Goal: Task Accomplishment & Management: Manage account settings

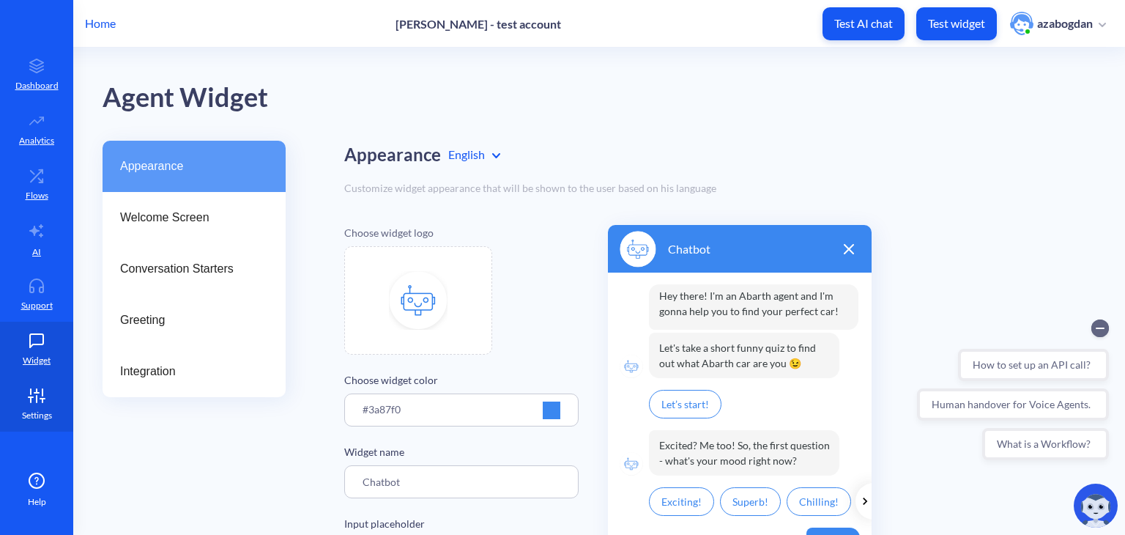
scroll to position [98, 0]
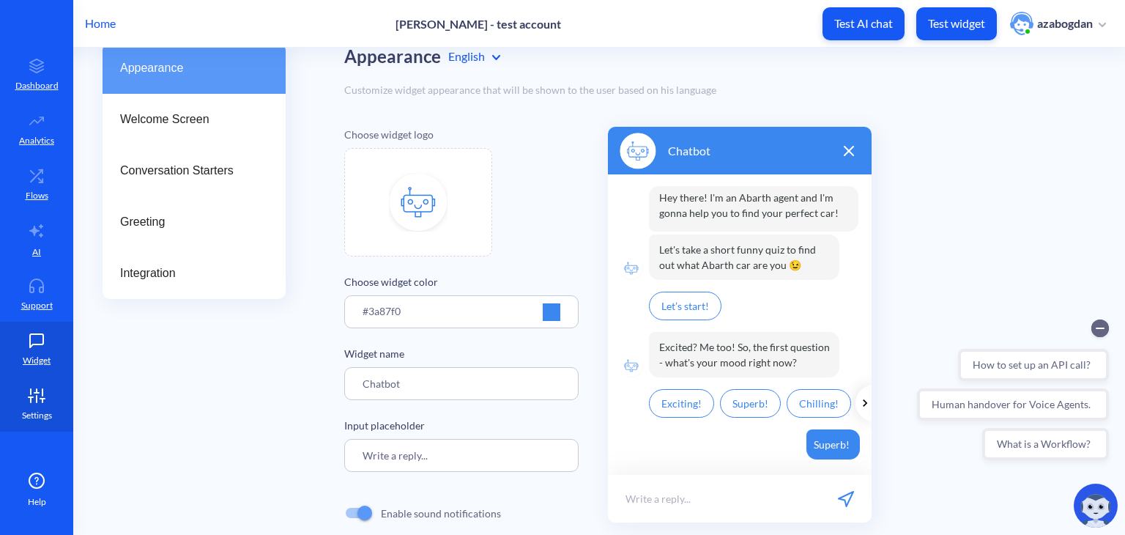
click at [30, 412] on p "Settings" at bounding box center [37, 415] width 30 height 13
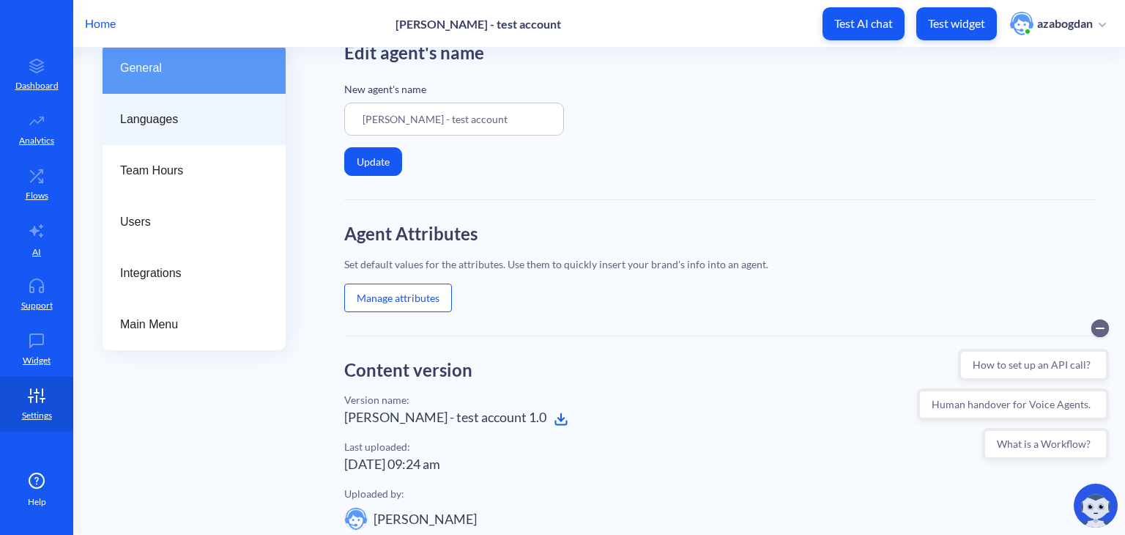
click at [207, 120] on span "Languages" at bounding box center [188, 120] width 136 height 18
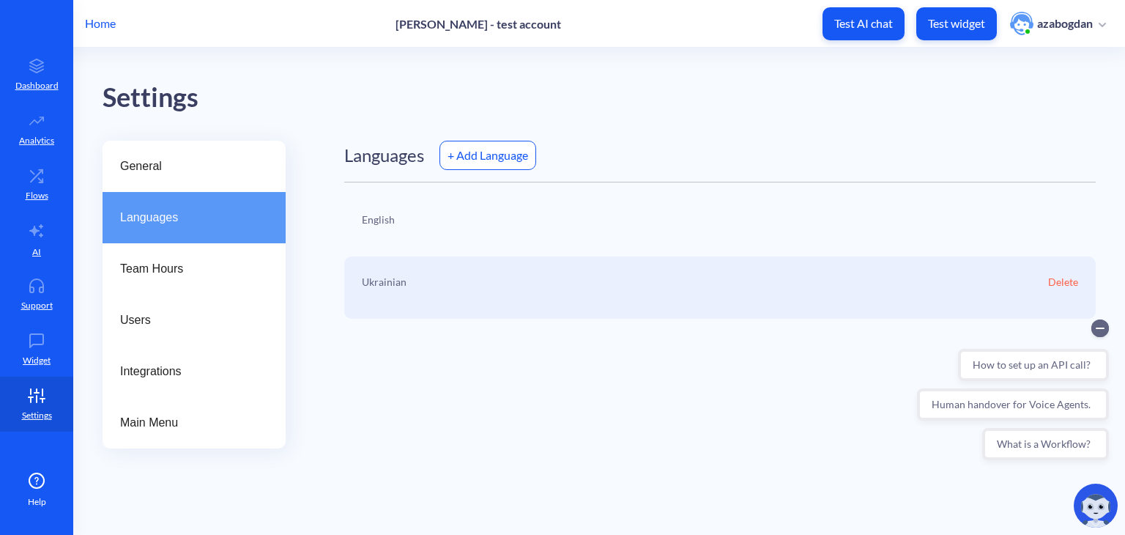
drag, startPoint x: 472, startPoint y: 212, endPoint x: 441, endPoint y: 220, distance: 32.7
click at [464, 216] on div "English" at bounding box center [719, 225] width 751 height 62
click at [196, 264] on span "Team Hours" at bounding box center [188, 269] width 136 height 18
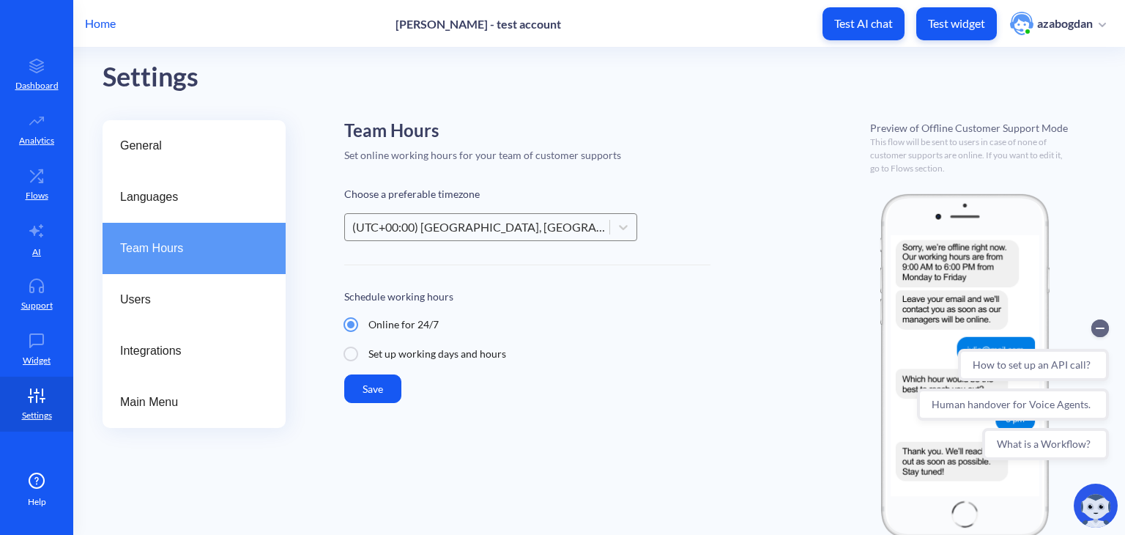
scroll to position [31, 0]
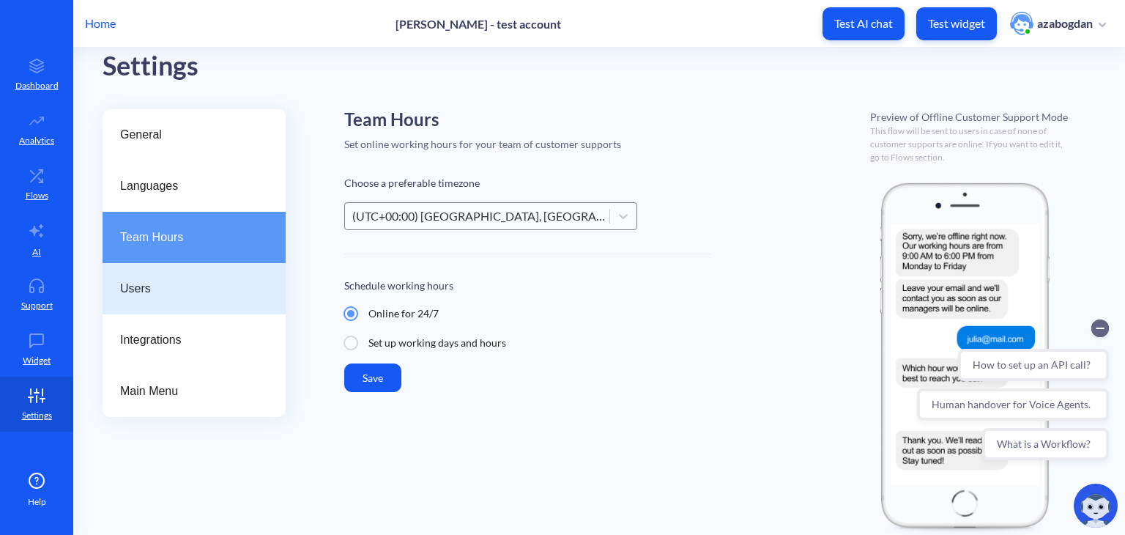
click at [157, 280] on span "Users" at bounding box center [188, 289] width 136 height 18
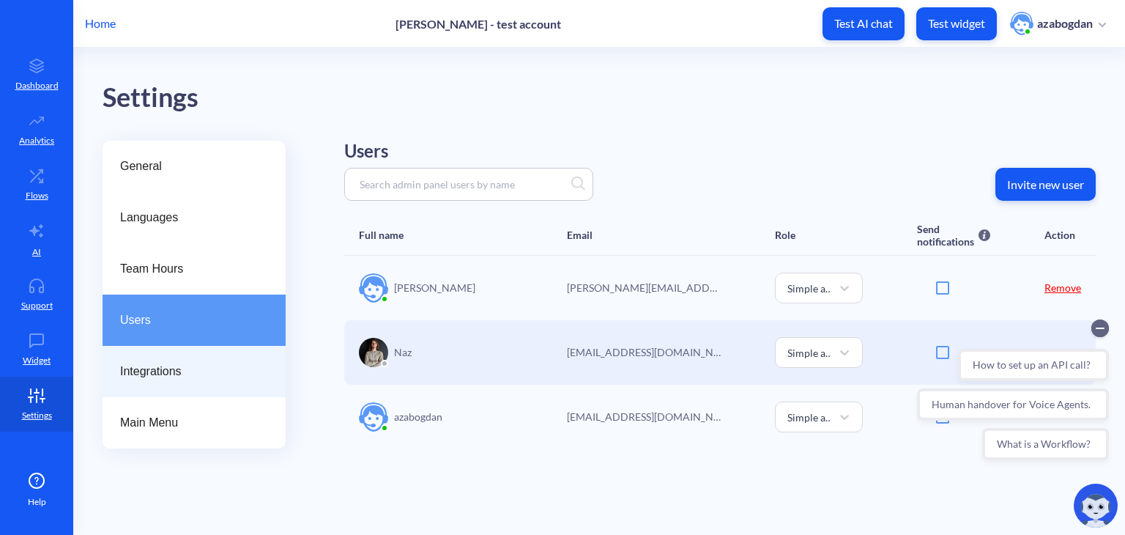
click at [165, 354] on div "Integrations" at bounding box center [194, 371] width 183 height 51
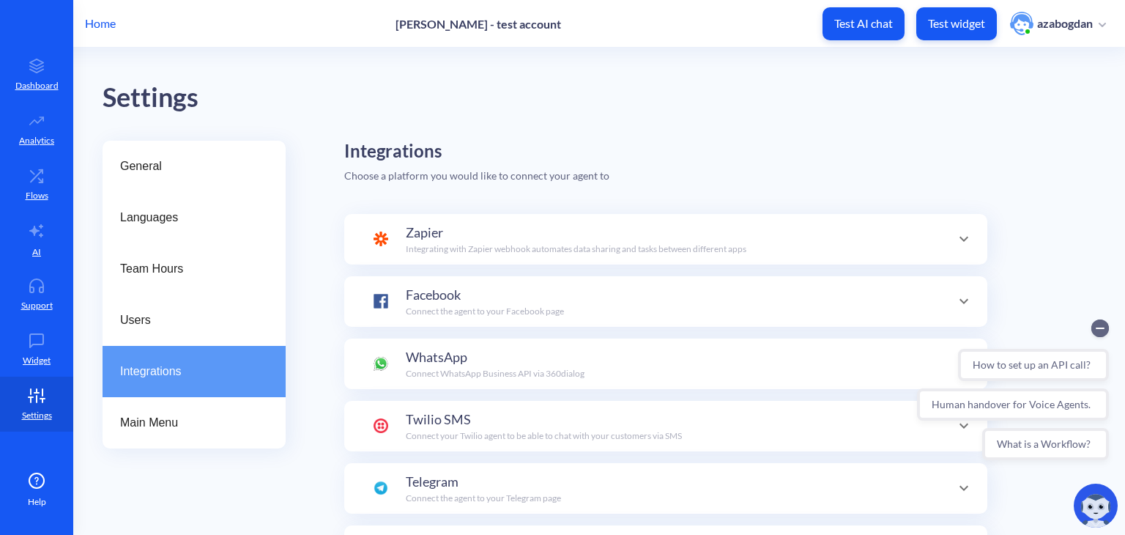
scroll to position [143, 0]
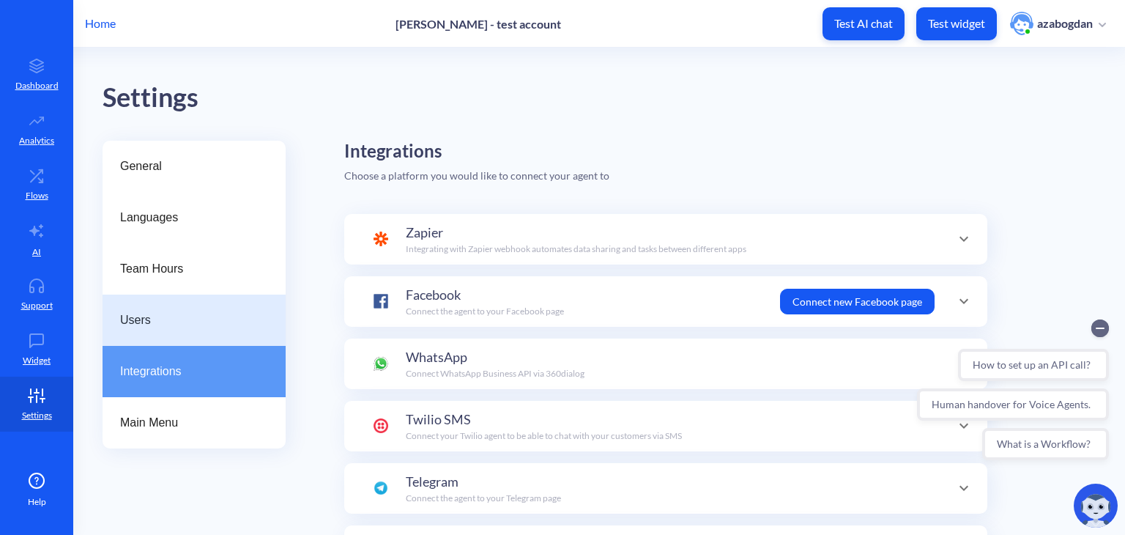
click at [214, 330] on div "Users" at bounding box center [194, 319] width 183 height 51
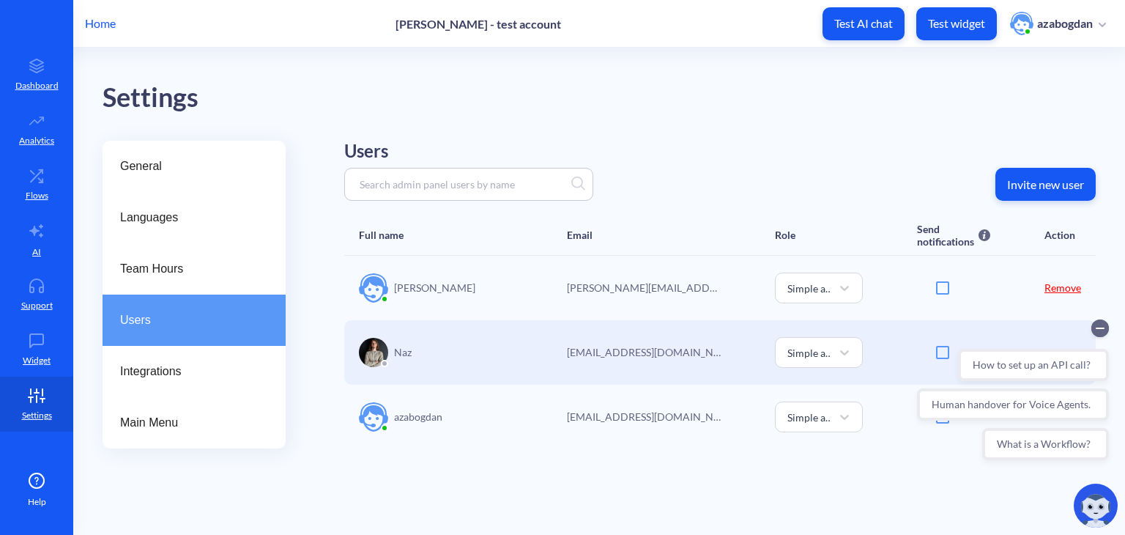
click at [1057, 180] on p "Invite new user" at bounding box center [1045, 184] width 77 height 15
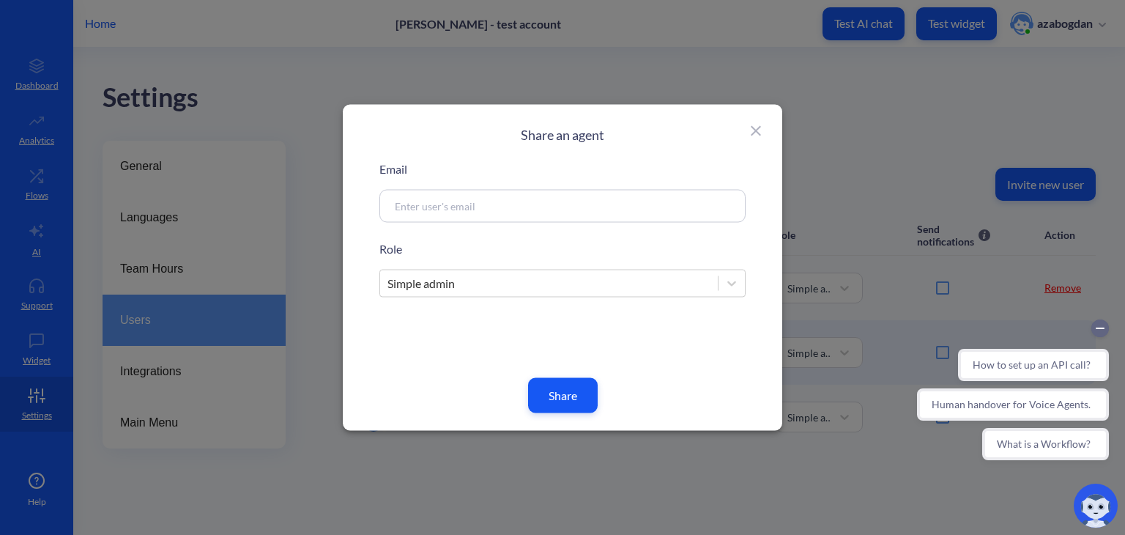
click at [452, 203] on input at bounding box center [544, 206] width 315 height 17
click at [558, 202] on input at bounding box center [544, 206] width 315 height 17
type input "i"
type input "[EMAIL_ADDRESS][DOMAIN_NAME]"
click at [524, 280] on div "Simple admin" at bounding box center [549, 283] width 338 height 26
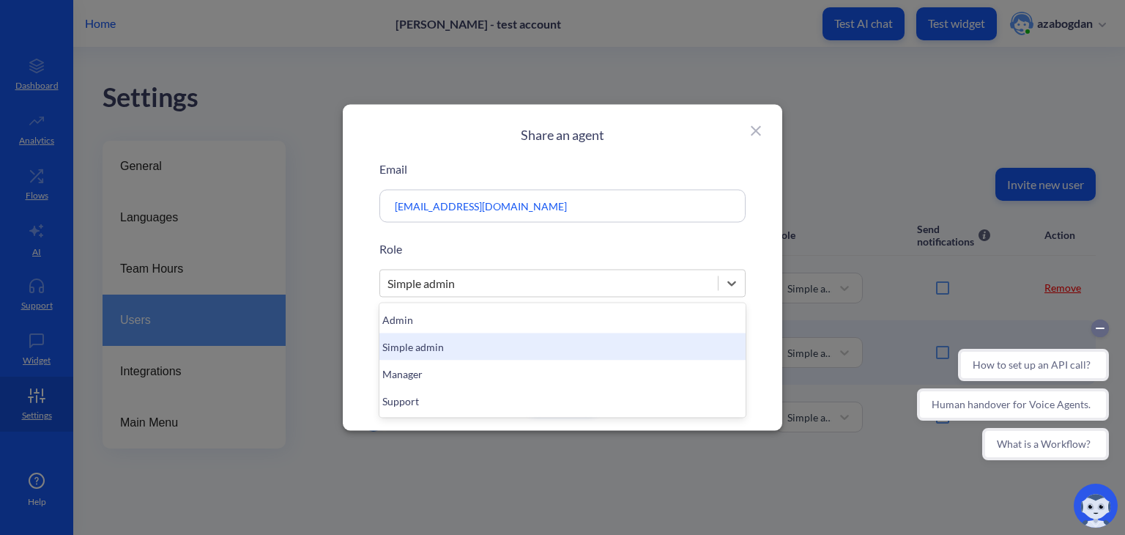
click at [524, 280] on div "Simple admin" at bounding box center [549, 283] width 338 height 26
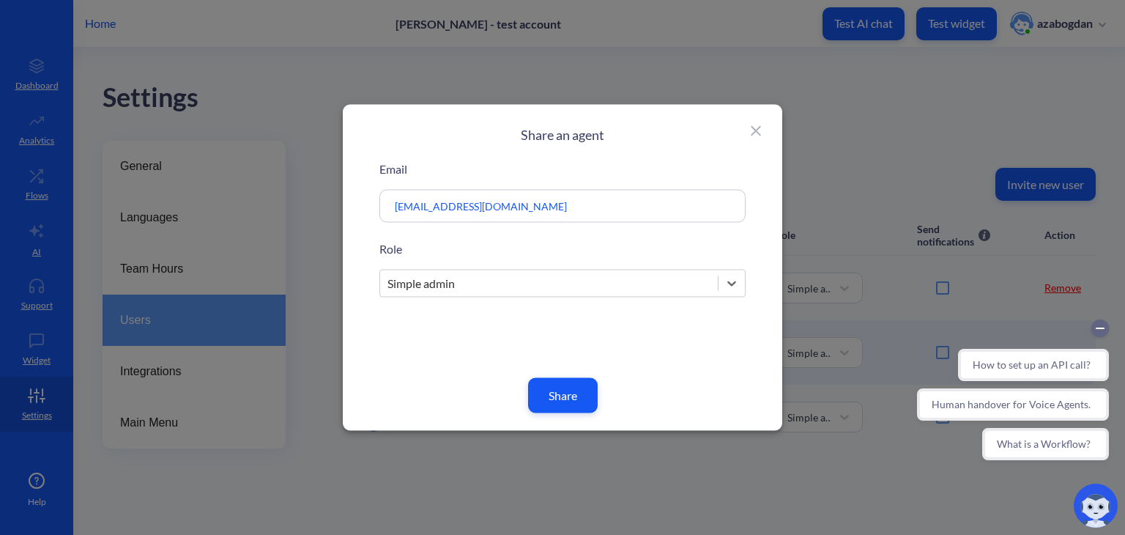
click at [559, 392] on button "Share" at bounding box center [563, 395] width 70 height 35
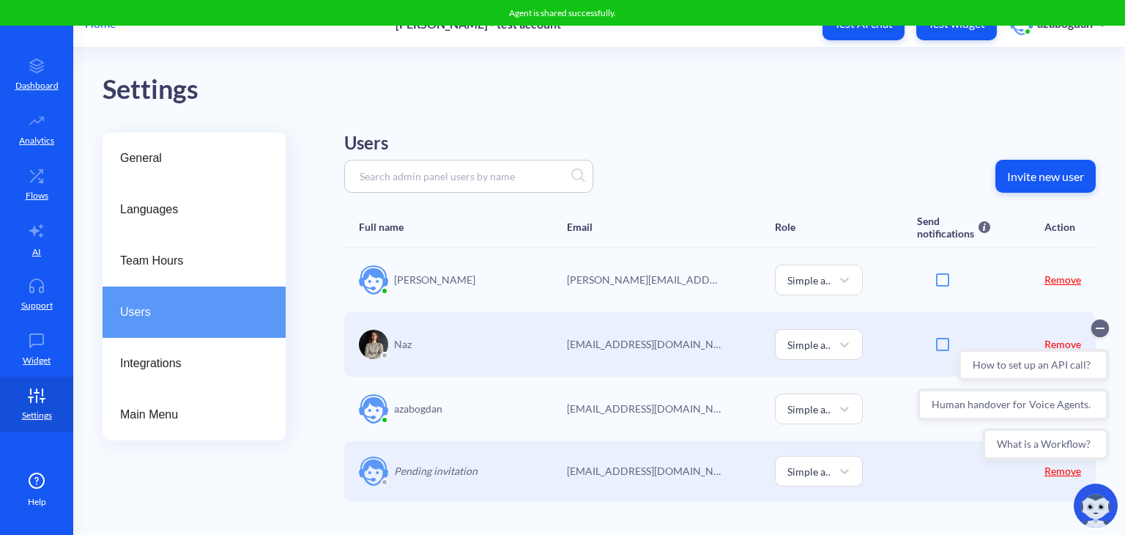
scroll to position [10, 0]
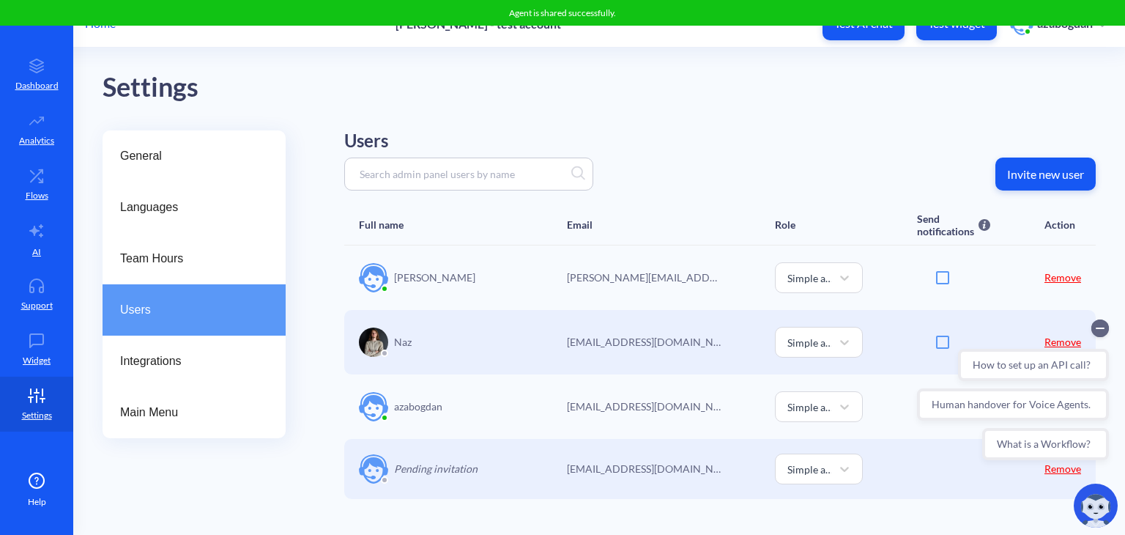
click at [1060, 175] on p "Invite new user" at bounding box center [1045, 174] width 77 height 15
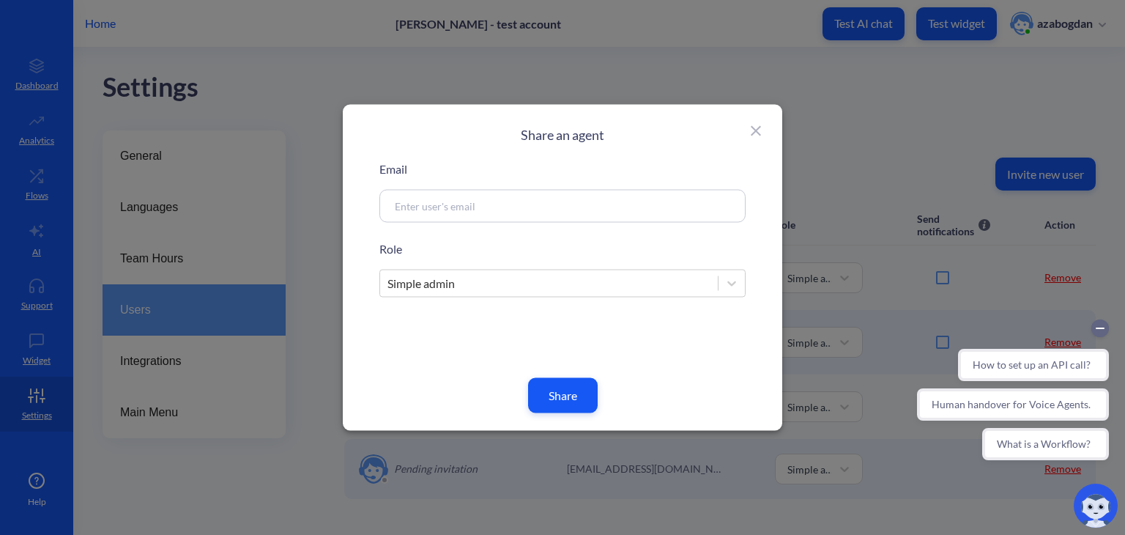
click at [548, 206] on input at bounding box center [544, 206] width 315 height 17
type input "[EMAIL_ADDRESS][DOMAIN_NAME]"
click at [567, 394] on button "Share" at bounding box center [563, 395] width 70 height 35
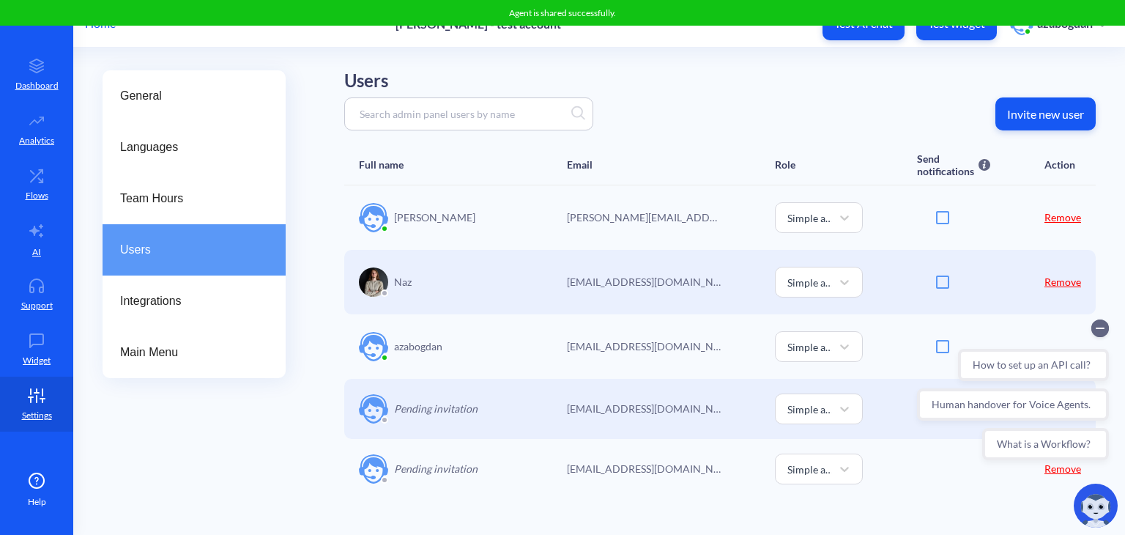
scroll to position [0, 0]
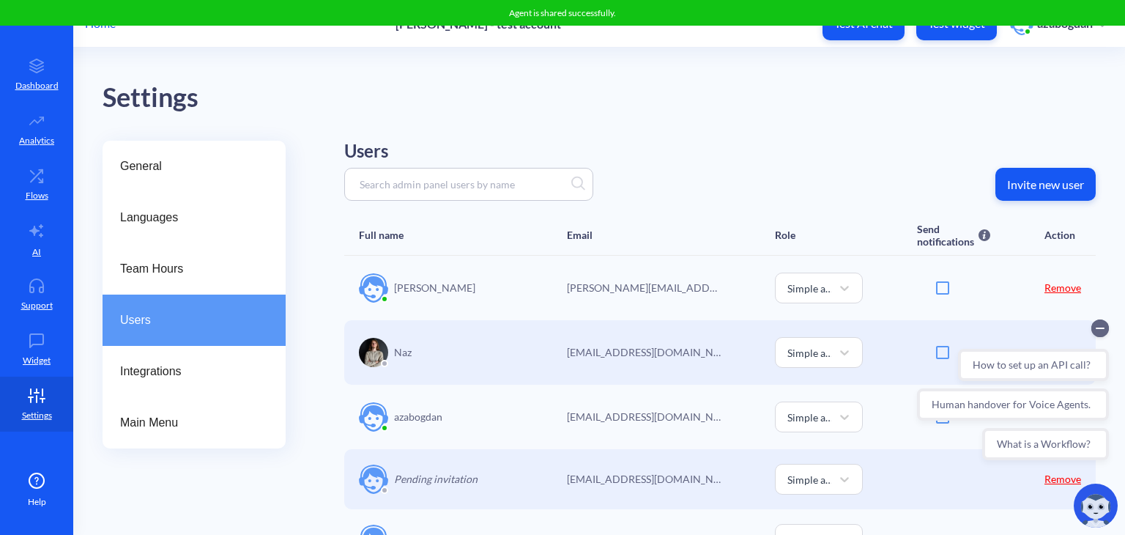
click at [633, 240] on div "Full name Email Role Send notifications Send email notifications about new cust…" at bounding box center [719, 392] width 751 height 354
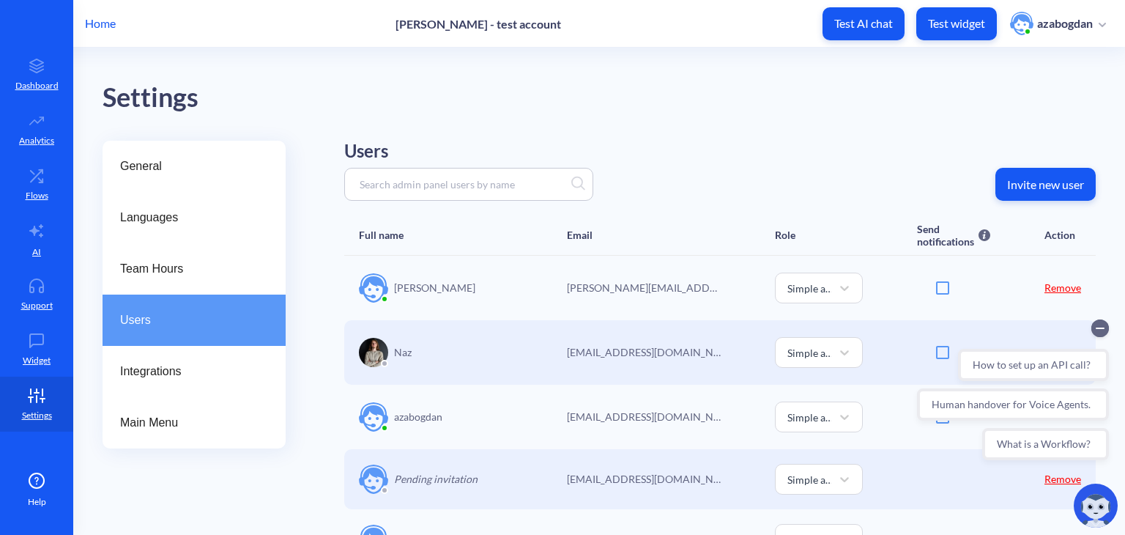
click at [633, 240] on div "Email" at bounding box center [644, 235] width 154 height 25
click at [652, 128] on div "Settings General Languages Team Hours Users Integrations Main Menu Users Invite…" at bounding box center [614, 341] width 1022 height 529
